Goal: Task Accomplishment & Management: Manage account settings

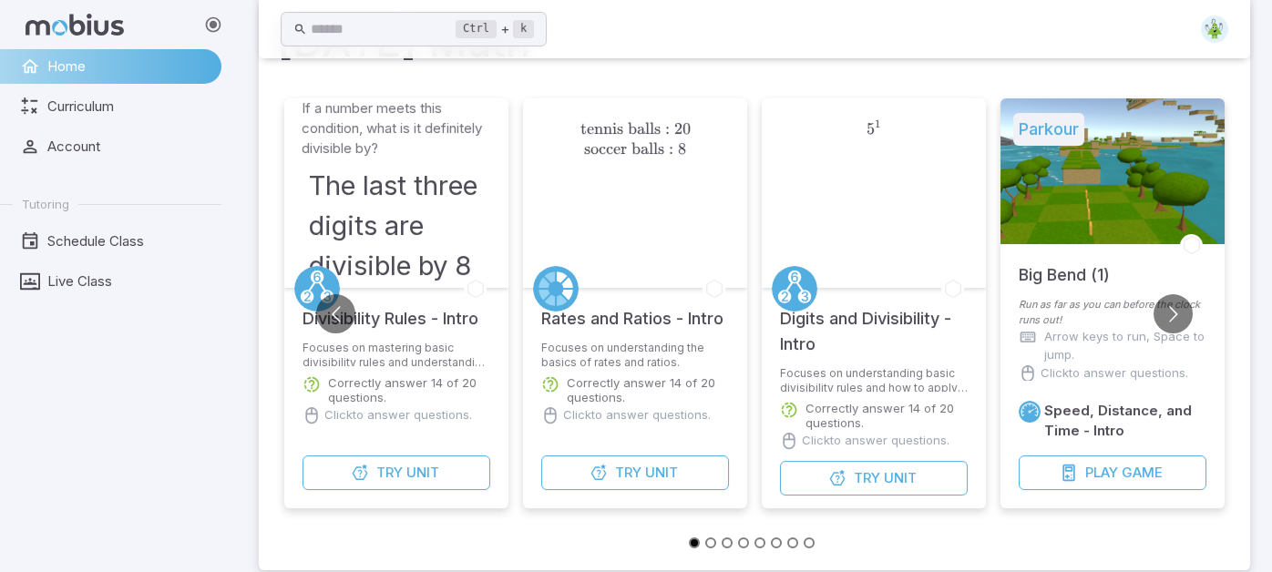
scroll to position [121, 0]
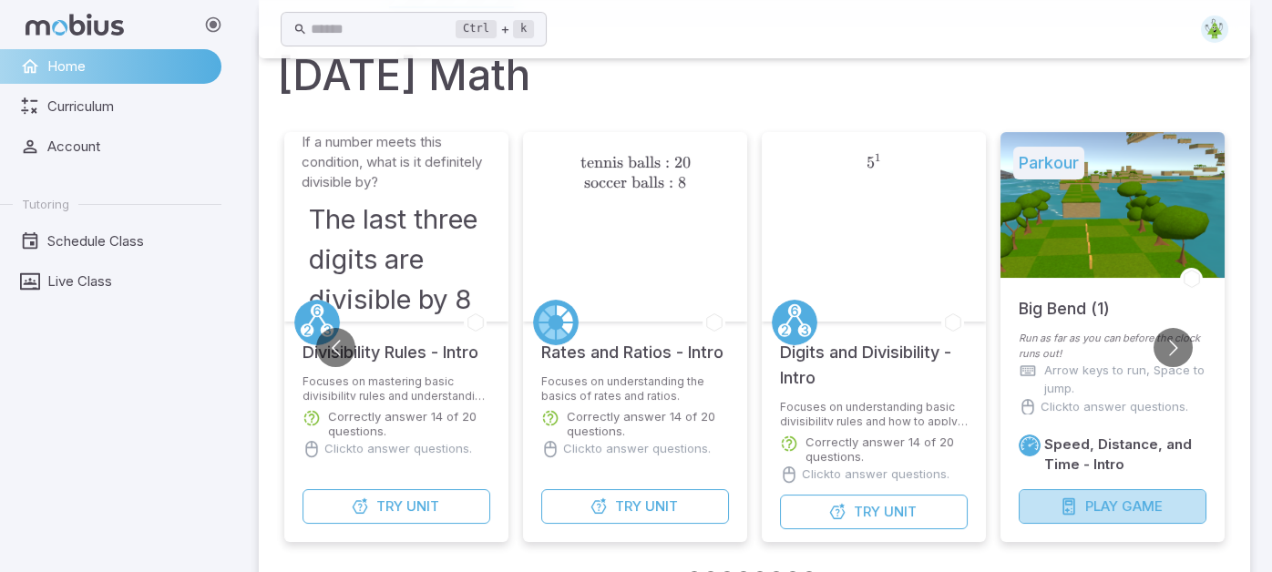
click at [1074, 506] on icon "button" at bounding box center [1069, 507] width 18 height 18
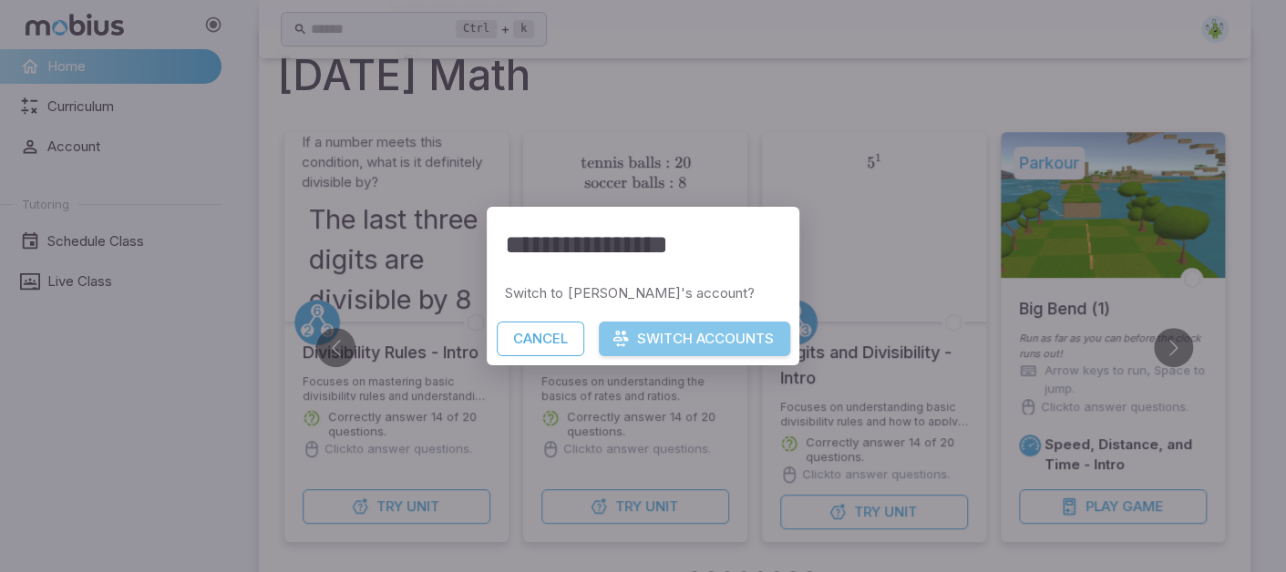
click at [632, 346] on button "Switch Accounts" at bounding box center [694, 339] width 191 height 35
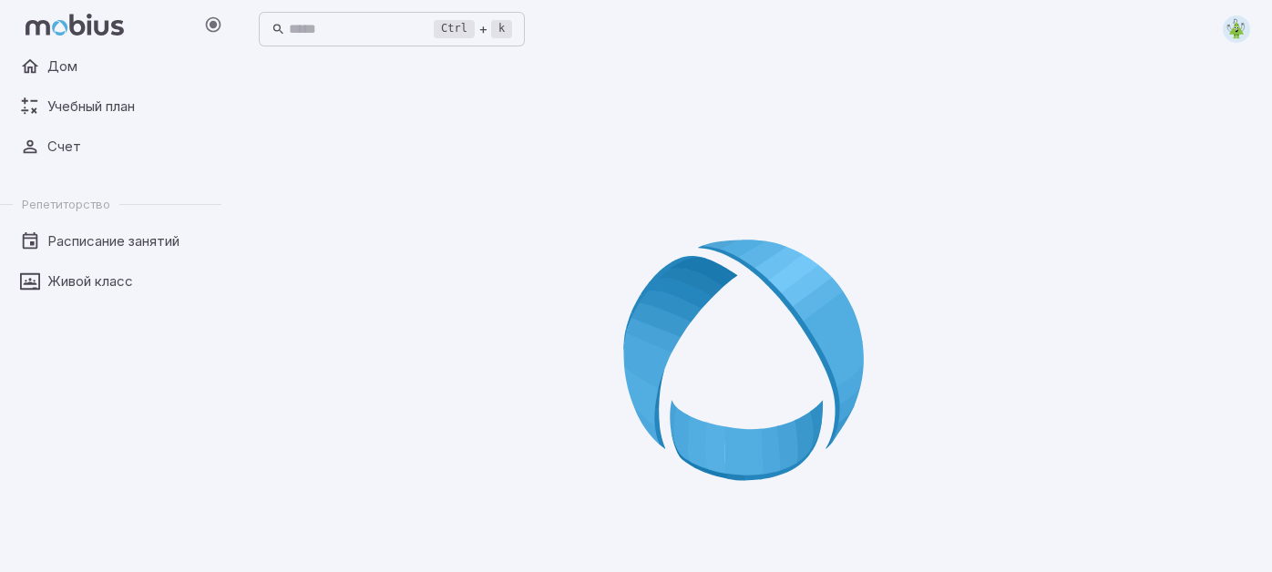
click at [765, 260] on icon at bounding box center [754, 366] width 262 height 262
click at [107, 76] on span "Дом" at bounding box center [127, 67] width 161 height 20
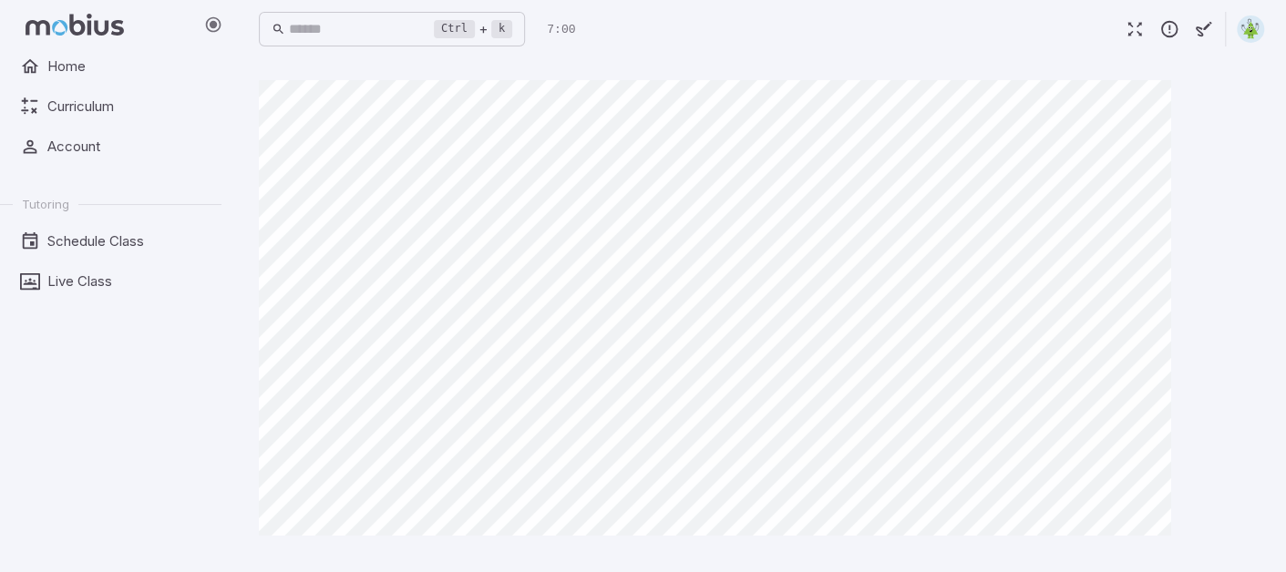
click at [1239, 33] on img at bounding box center [1250, 28] width 27 height 27
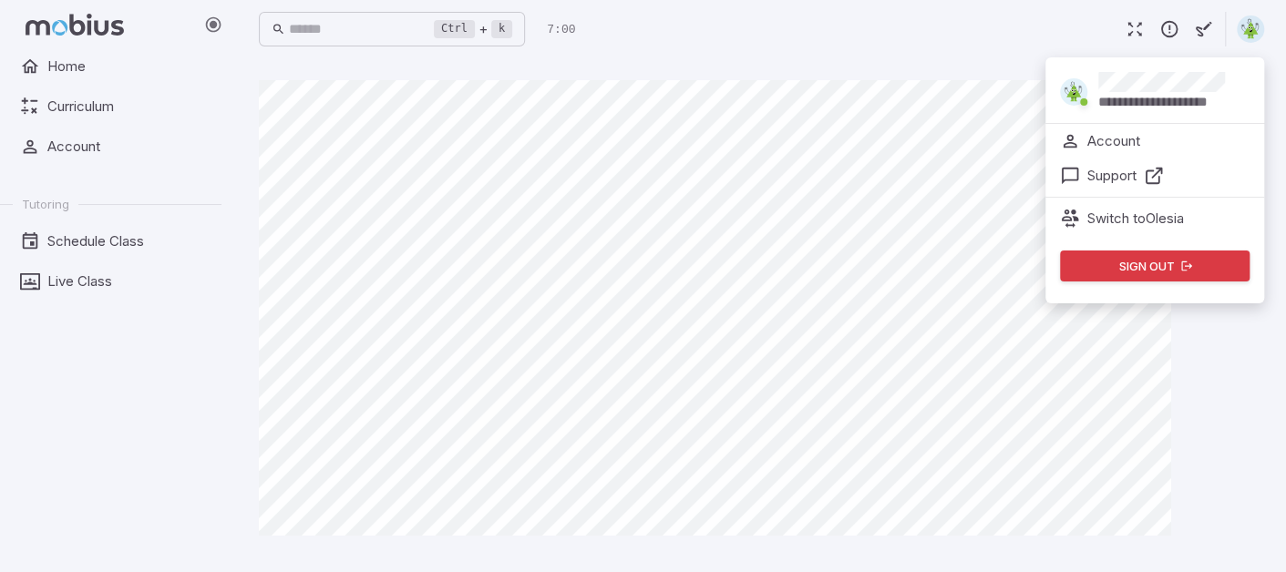
click at [1239, 33] on img at bounding box center [1250, 28] width 27 height 27
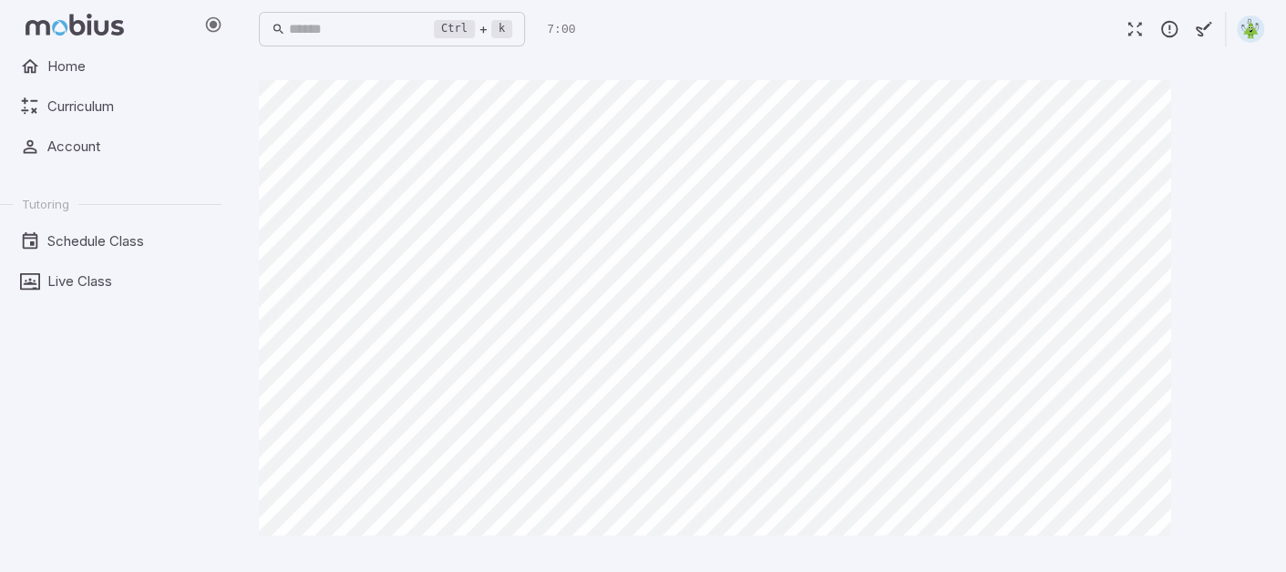
click at [1207, 29] on icon "button" at bounding box center [1204, 29] width 20 height 20
click at [1244, 27] on img at bounding box center [1250, 28] width 27 height 27
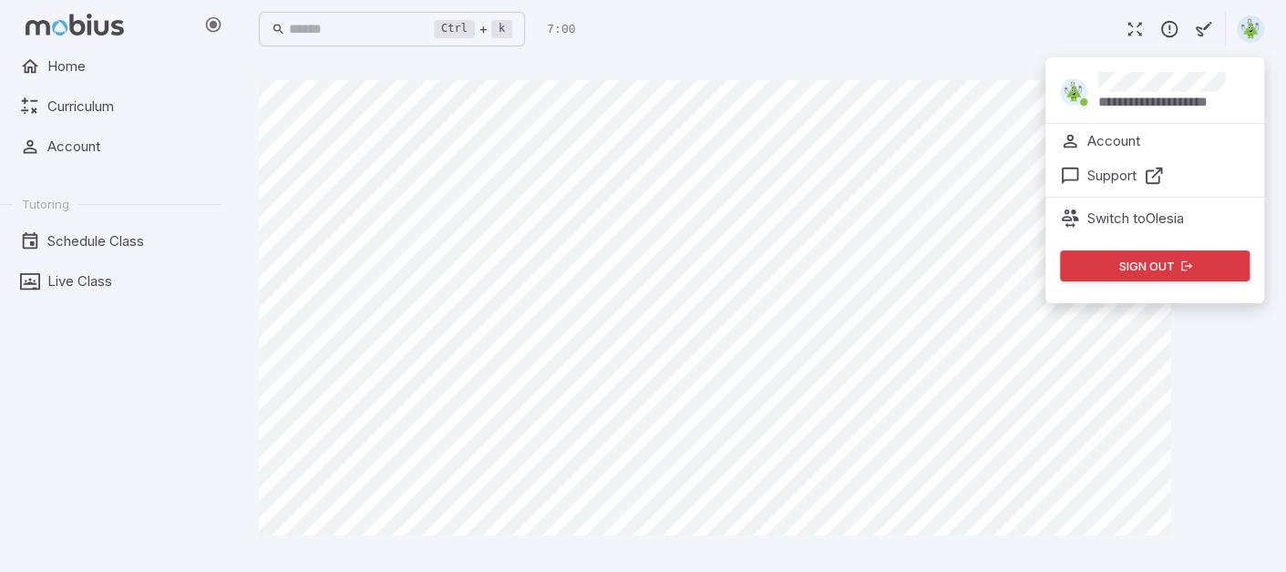
click at [1198, 146] on li "Account" at bounding box center [1154, 141] width 219 height 35
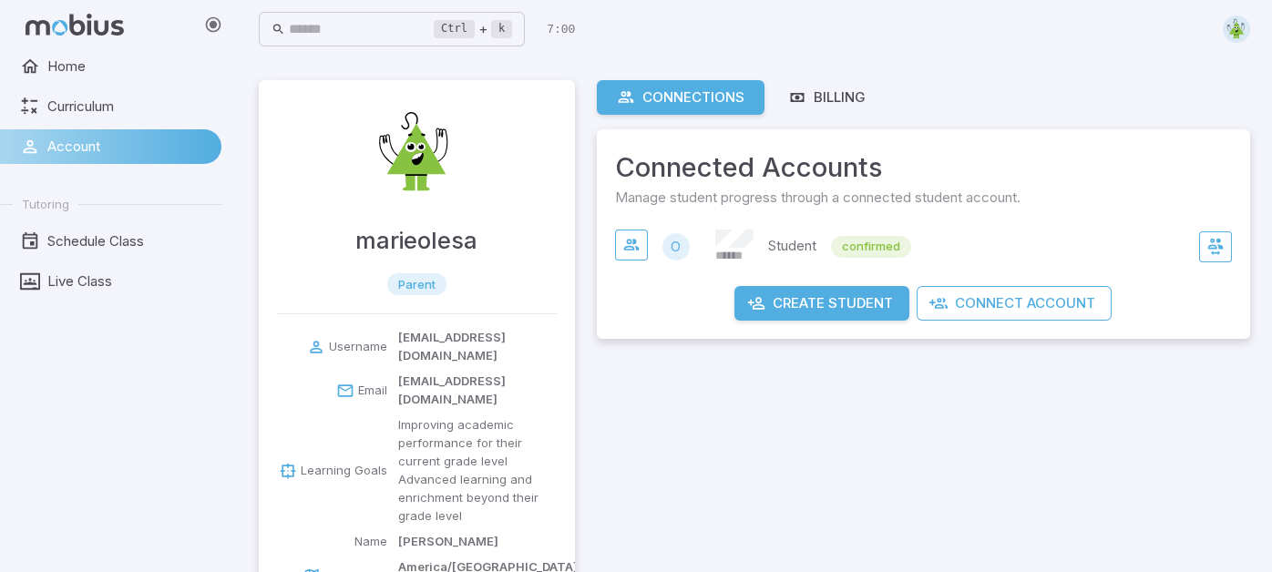
click at [786, 236] on p "Student" at bounding box center [792, 247] width 48 height 22
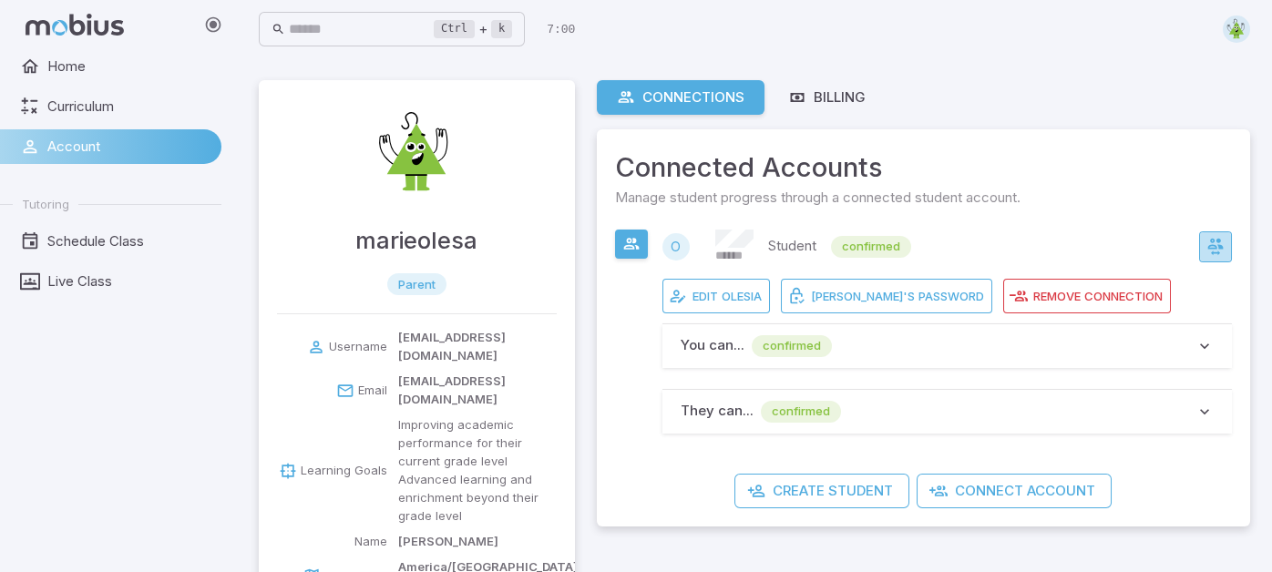
click at [1207, 253] on icon "button" at bounding box center [1216, 247] width 18 height 18
